Goal: Check status: Check status

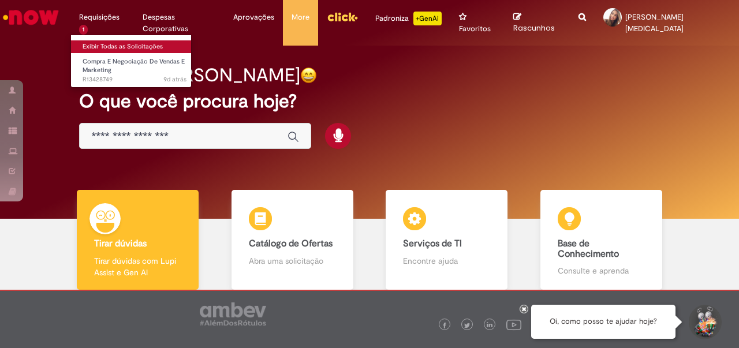
click at [119, 44] on link "Exibir Todas as Solicitações" at bounding box center [134, 46] width 127 height 13
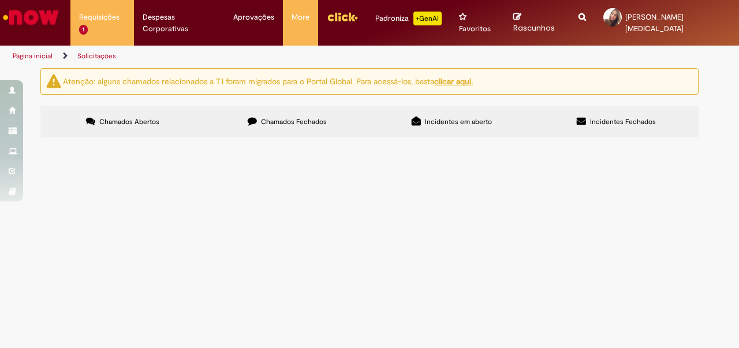
click at [322, 117] on label "Chamados Fechados" at bounding box center [287, 121] width 165 height 31
click at [0, 0] on span "Pagamento de Contratos de S&M" at bounding box center [0, 0] width 0 height 0
click at [0, 0] on span "R13332423" at bounding box center [0, 0] width 0 height 0
click at [0, 0] on td "Pagamento da quarta parcela de 2025 da Orla de S.[PERSON_NAME]." at bounding box center [0, 0] width 0 height 0
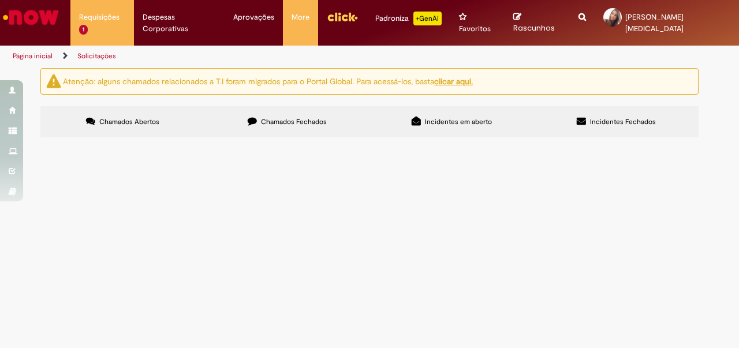
click at [0, 0] on span "Pagamento da quarta parcela de 2025 da Orla de S.[PERSON_NAME]." at bounding box center [0, 0] width 0 height 0
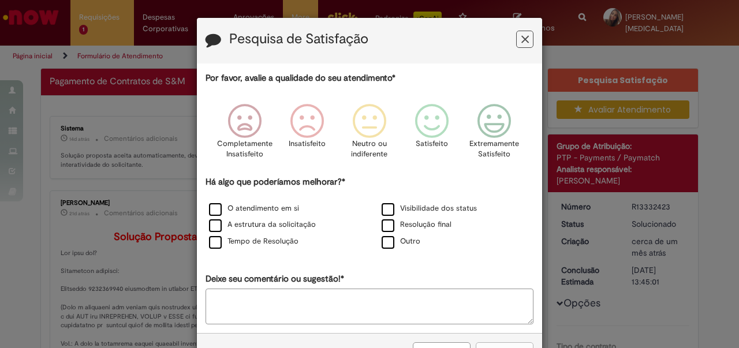
click at [528, 35] on button "Feedback" at bounding box center [524, 39] width 17 height 17
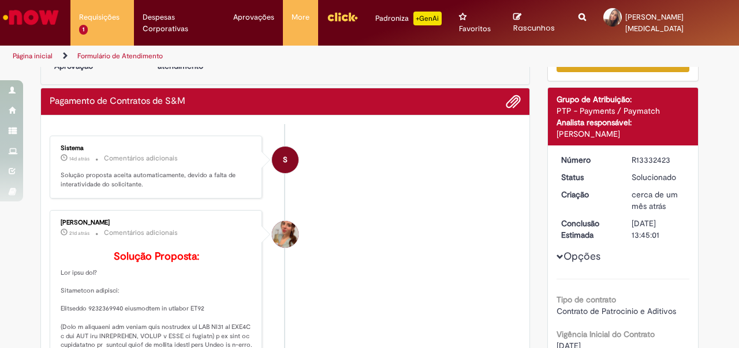
scroll to position [46, 0]
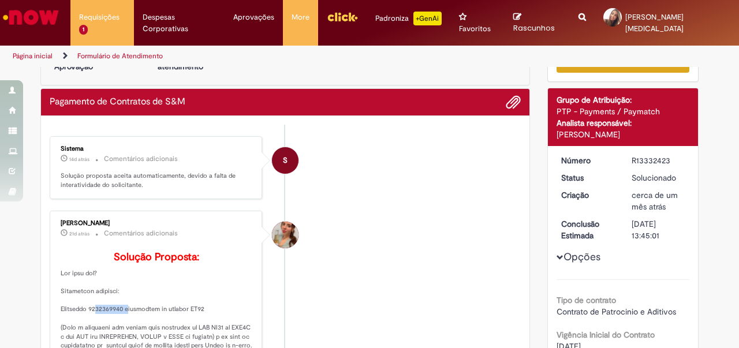
drag, startPoint x: 91, startPoint y: 312, endPoint x: 122, endPoint y: 310, distance: 31.3
copy p "1500014637"
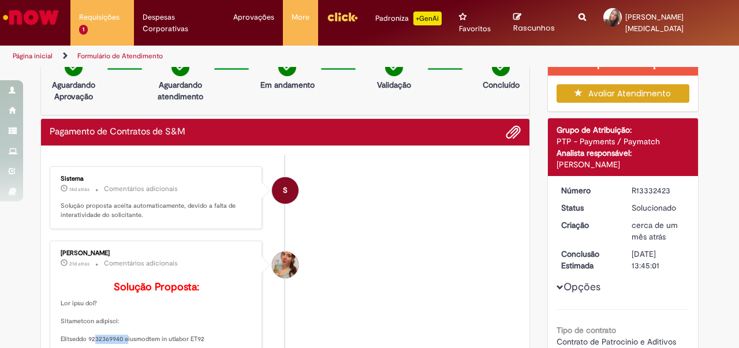
scroll to position [0, 0]
